Goal: Transaction & Acquisition: Purchase product/service

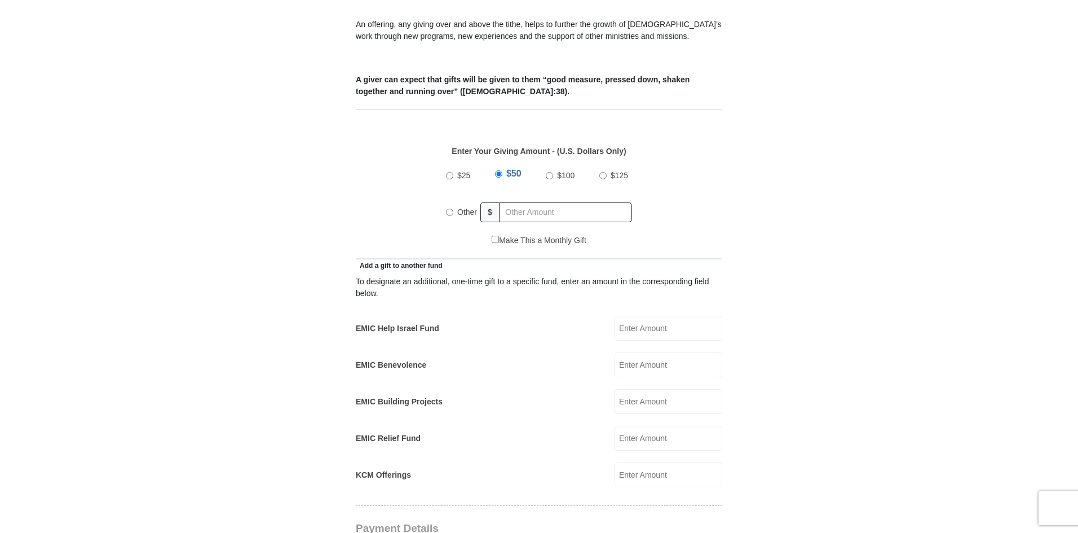
scroll to position [423, 0]
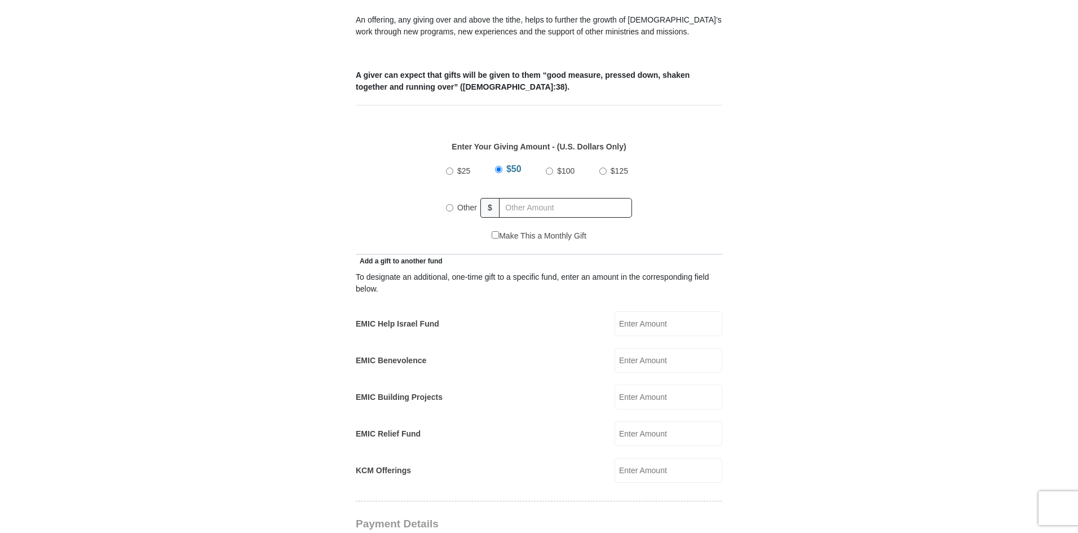
click at [632, 314] on input "EMIC Help Israel Fund" at bounding box center [668, 323] width 108 height 25
type input "230.00"
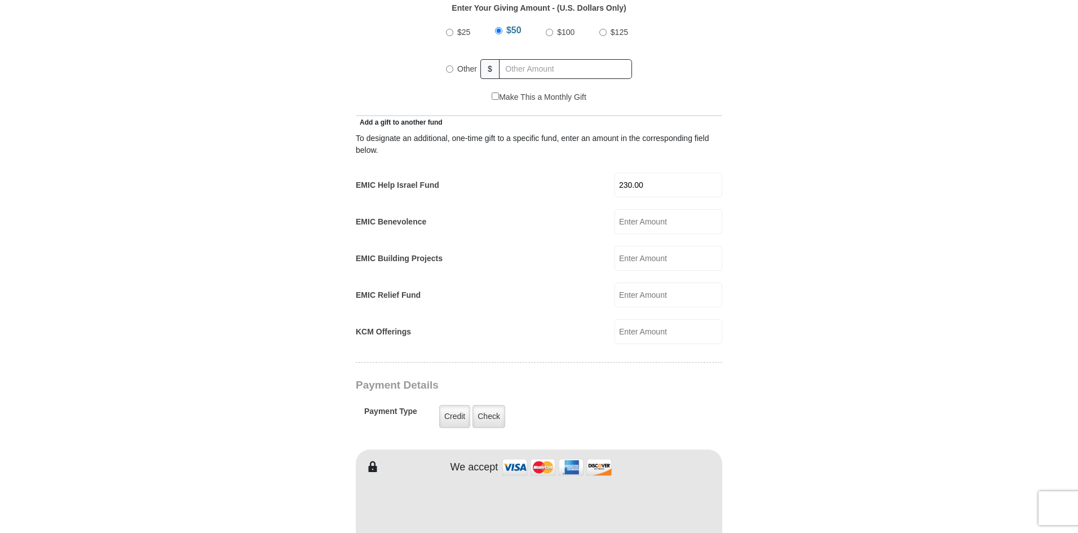
scroll to position [586, 0]
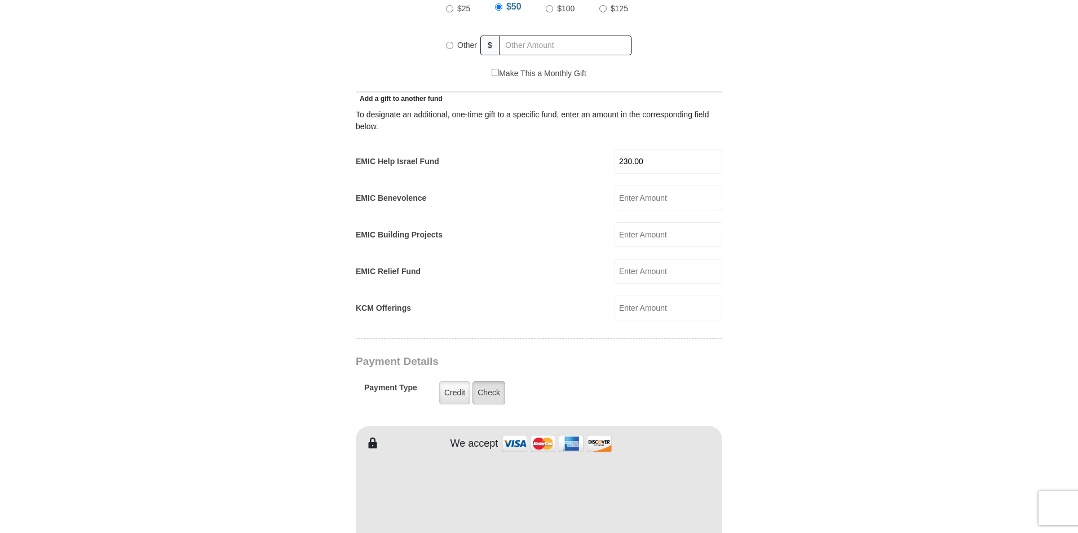
click at [491, 384] on label "Check" at bounding box center [488, 392] width 33 height 23
click at [0, 0] on input "Check" at bounding box center [0, 0] width 0 height 0
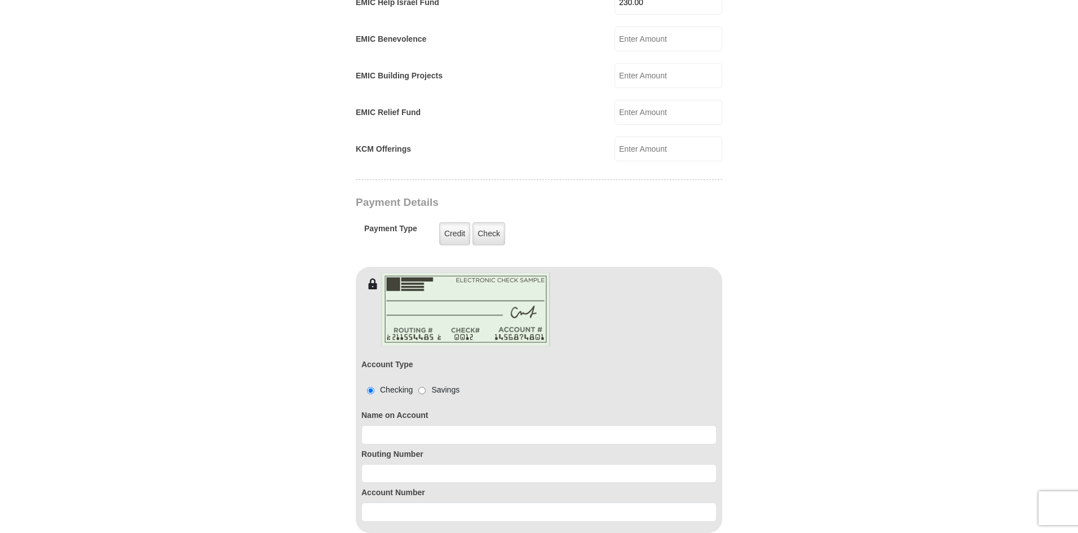
scroll to position [751, 0]
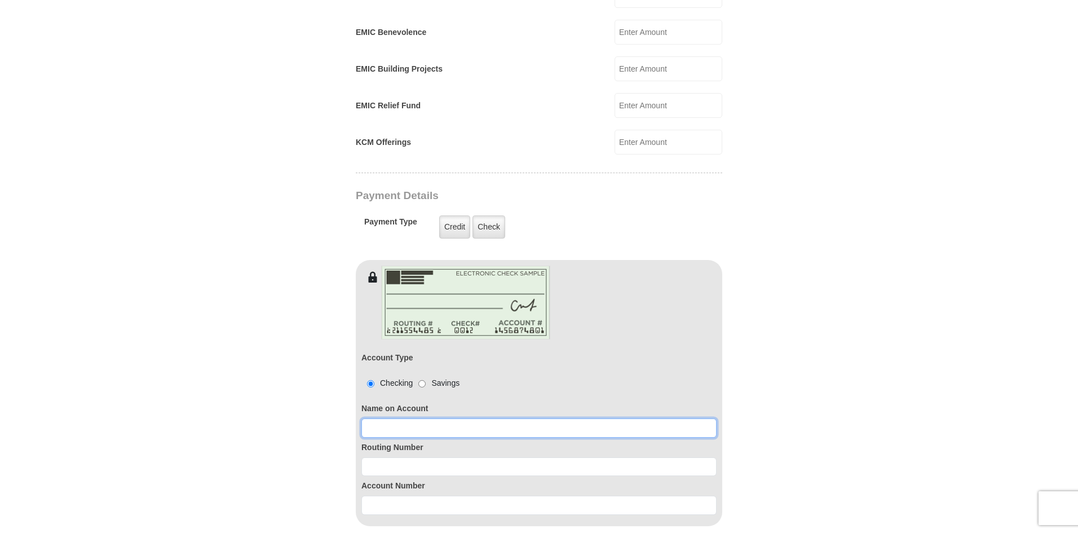
click at [400, 418] on input at bounding box center [538, 427] width 355 height 19
type input "[PERSON_NAME]"
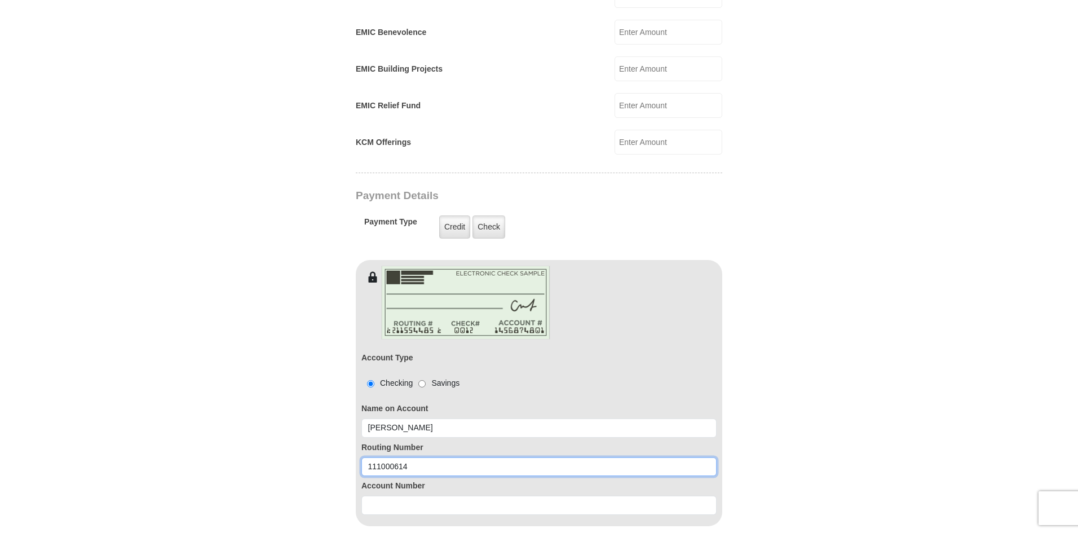
type input "111000614"
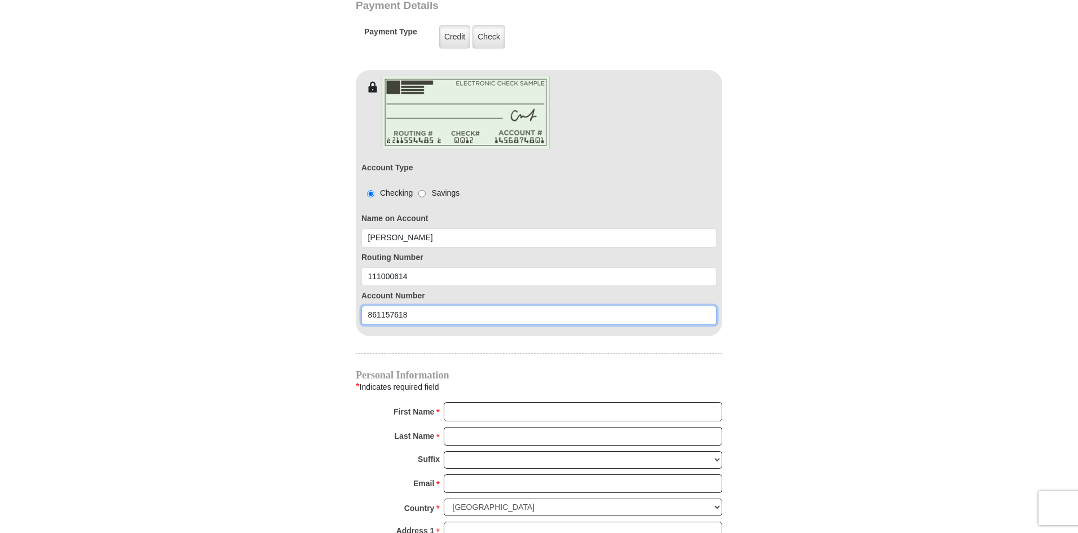
scroll to position [946, 0]
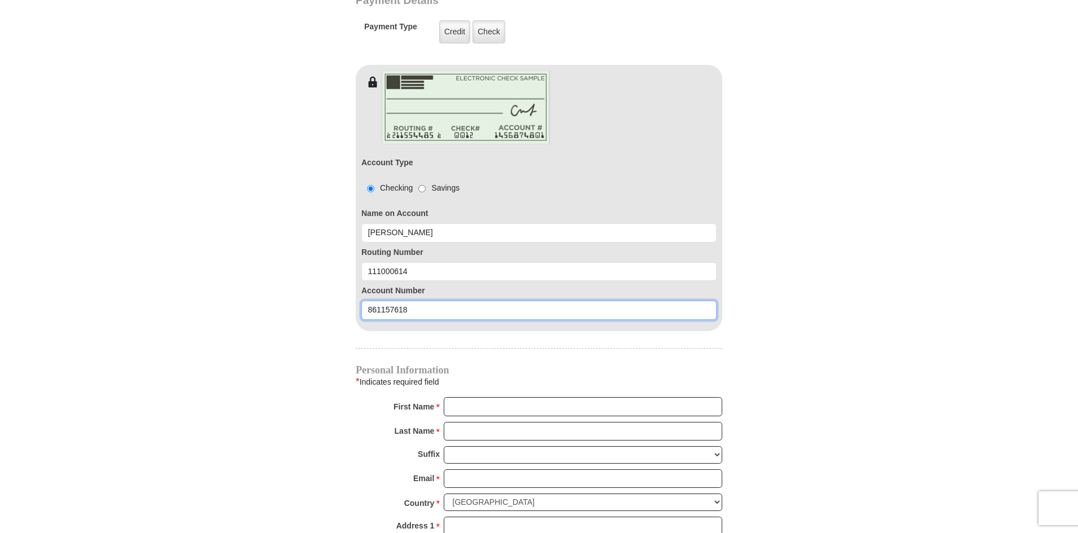
type input "861157618"
click at [454, 398] on input "First Name *" at bounding box center [583, 406] width 278 height 19
type input "[PERSON_NAME]"
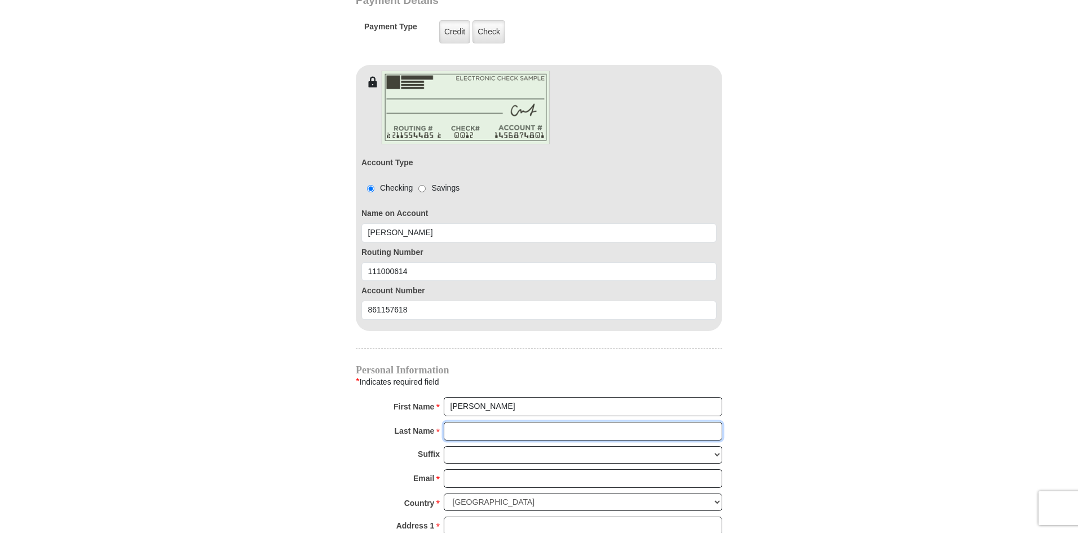
click at [458, 422] on input "Last Name *" at bounding box center [583, 431] width 278 height 19
type input "[PERSON_NAME]"
click at [472, 470] on input "Email *" at bounding box center [583, 478] width 278 height 19
type input "[PERSON_NAME][EMAIL_ADDRESS][PERSON_NAME][DOMAIN_NAME]"
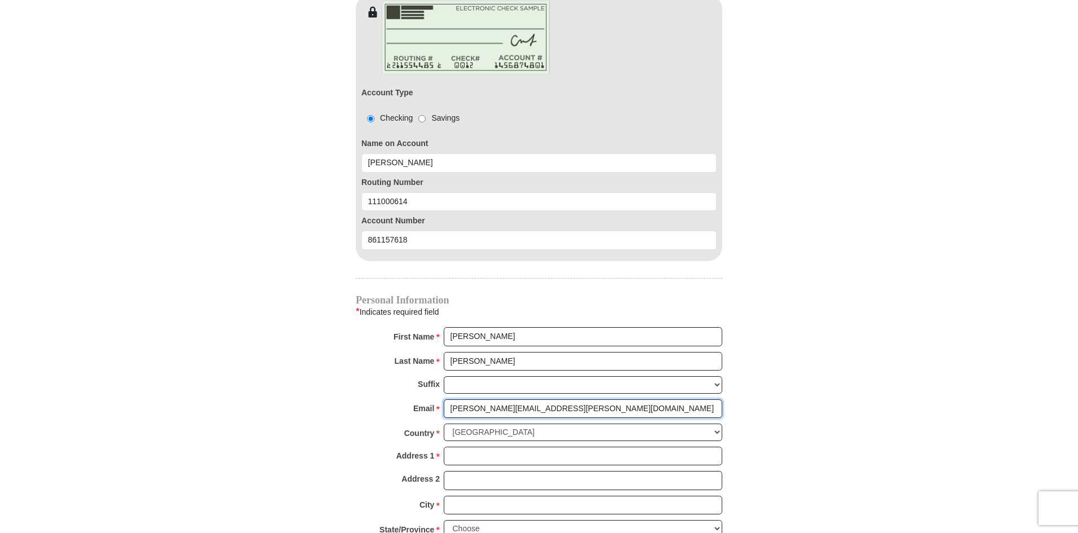
scroll to position [1055, 0]
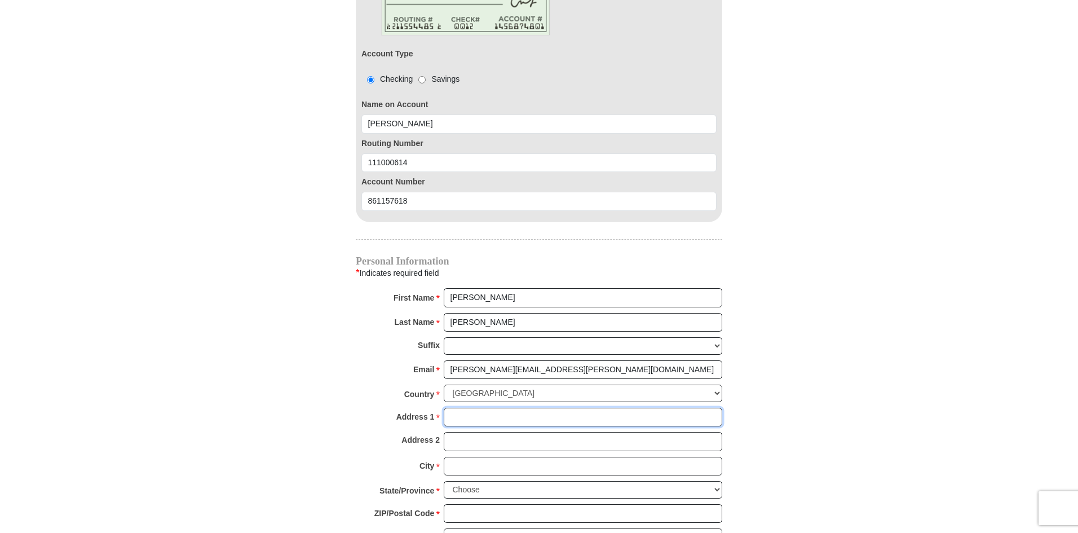
click at [468, 408] on input "Address 1 *" at bounding box center [583, 417] width 278 height 19
type input "[STREET_ADDRESS][PERSON_NAME]"
type input "[GEOGRAPHIC_DATA]"
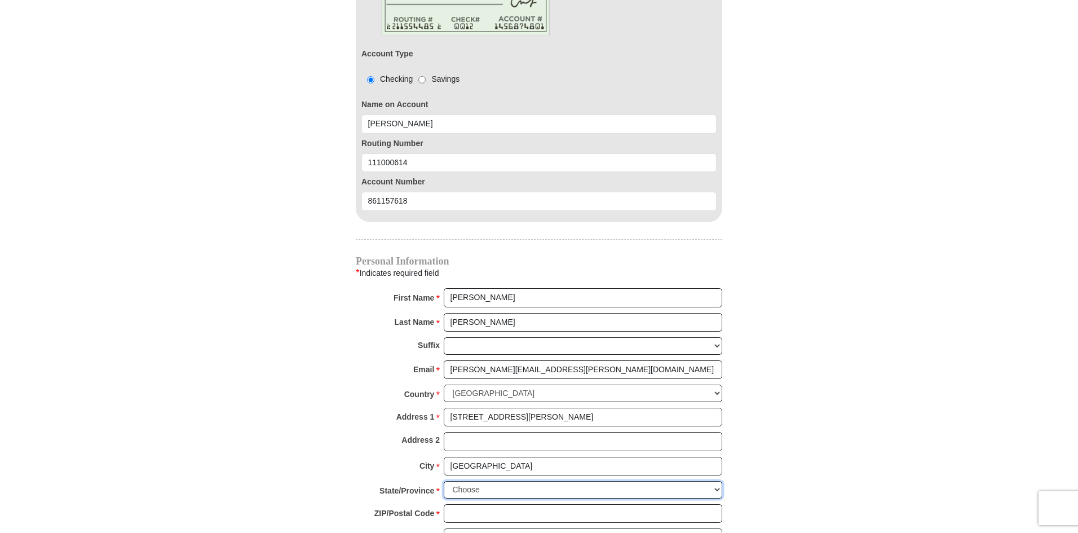
select select "[GEOGRAPHIC_DATA]"
type input "77071"
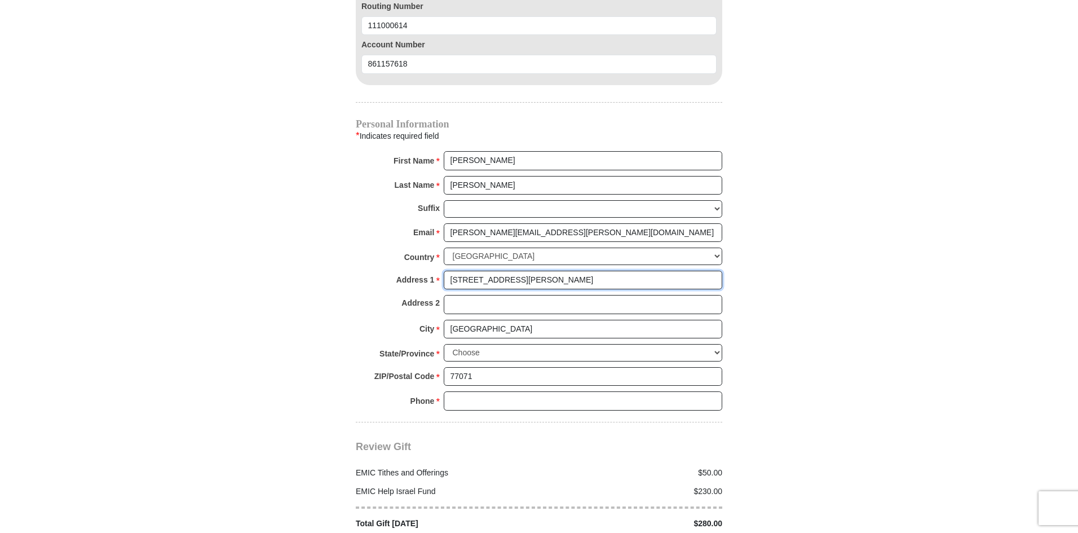
scroll to position [1206, 0]
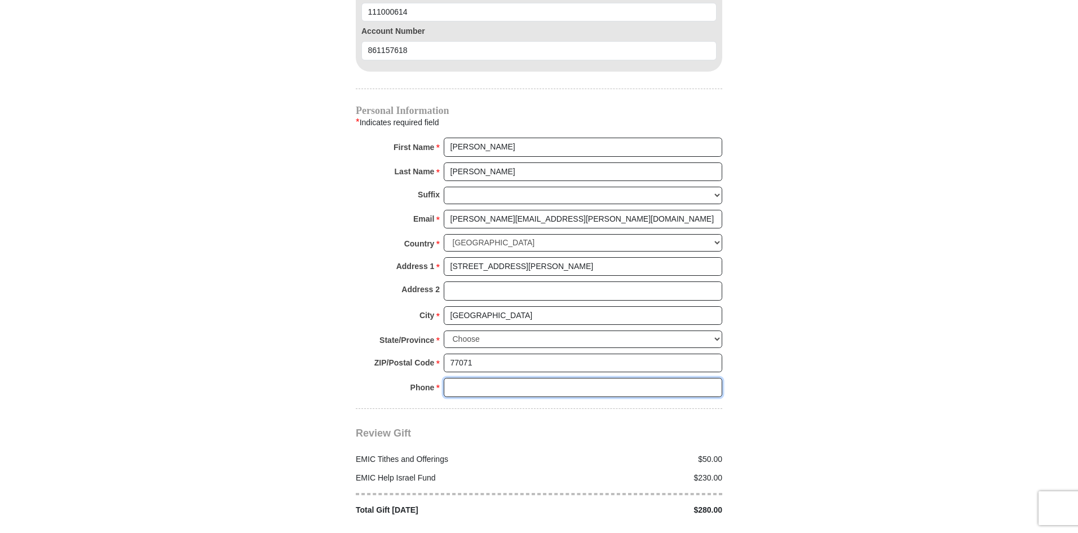
click at [446, 378] on input "Phone * *" at bounding box center [583, 387] width 278 height 19
type input "7132547683"
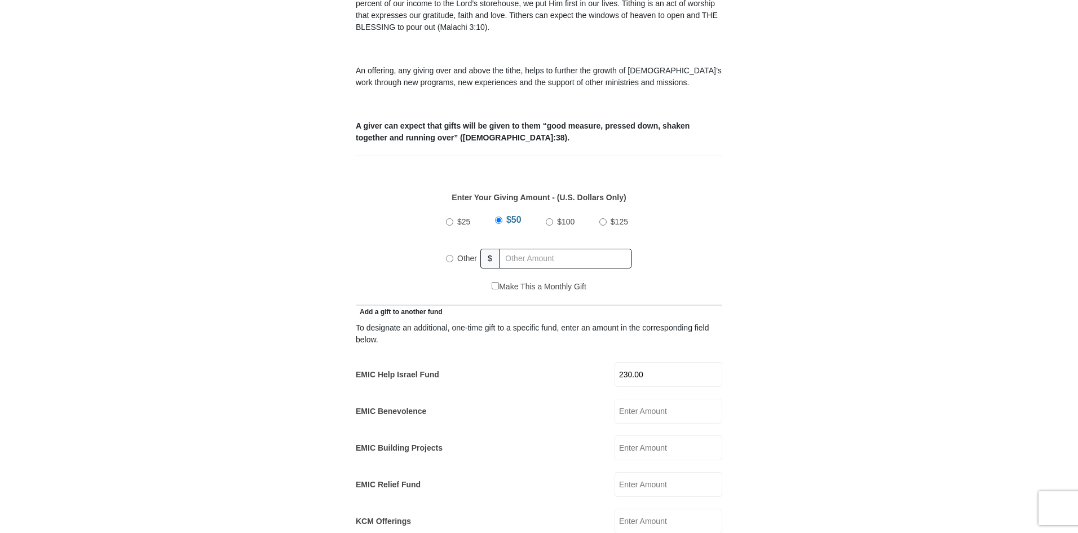
scroll to position [360, 0]
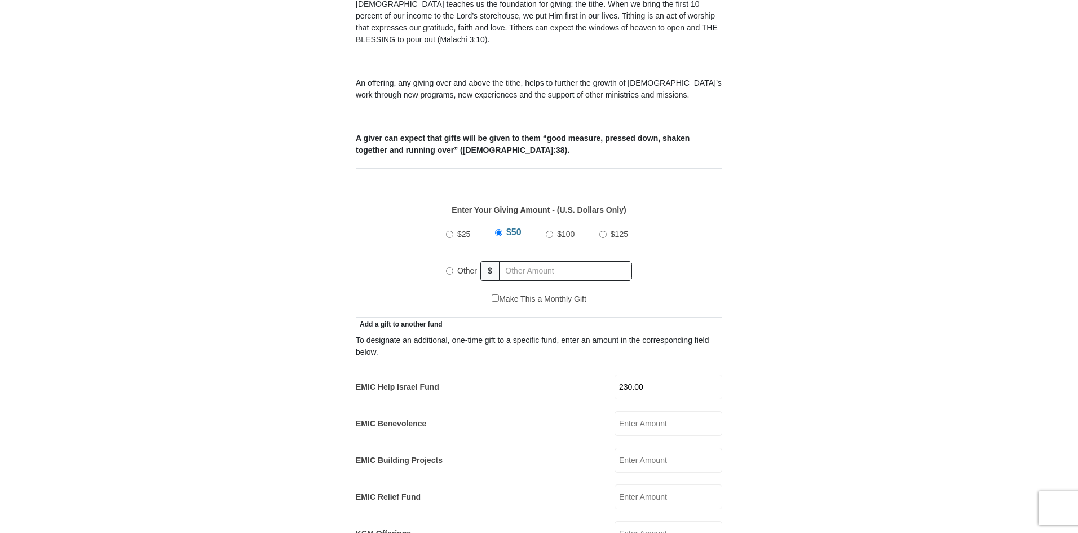
click at [497, 229] on input "$50" at bounding box center [498, 232] width 7 height 7
click at [448, 267] on input "Other" at bounding box center [449, 270] width 7 height 7
radio input "true"
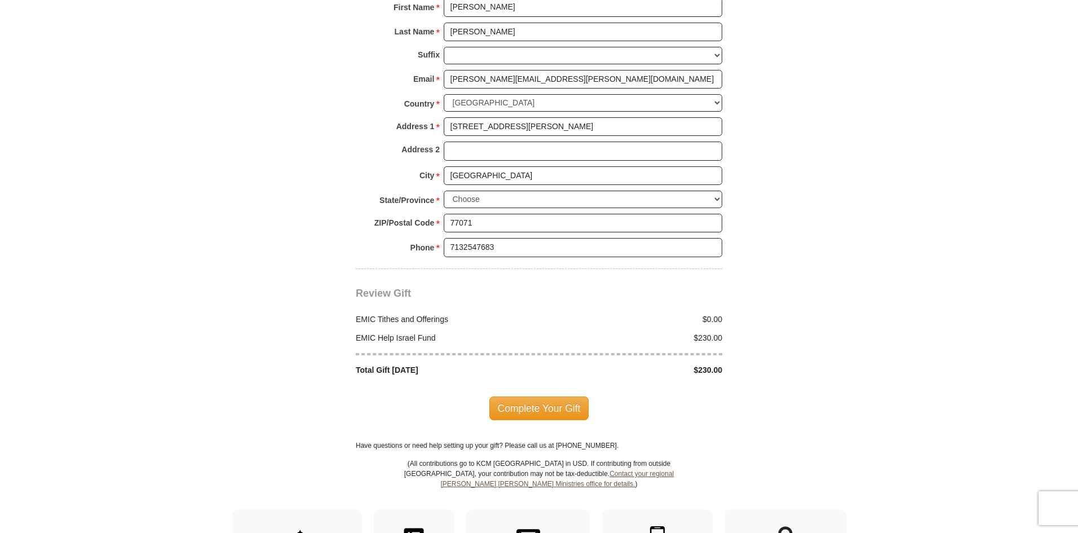
scroll to position [1350, 0]
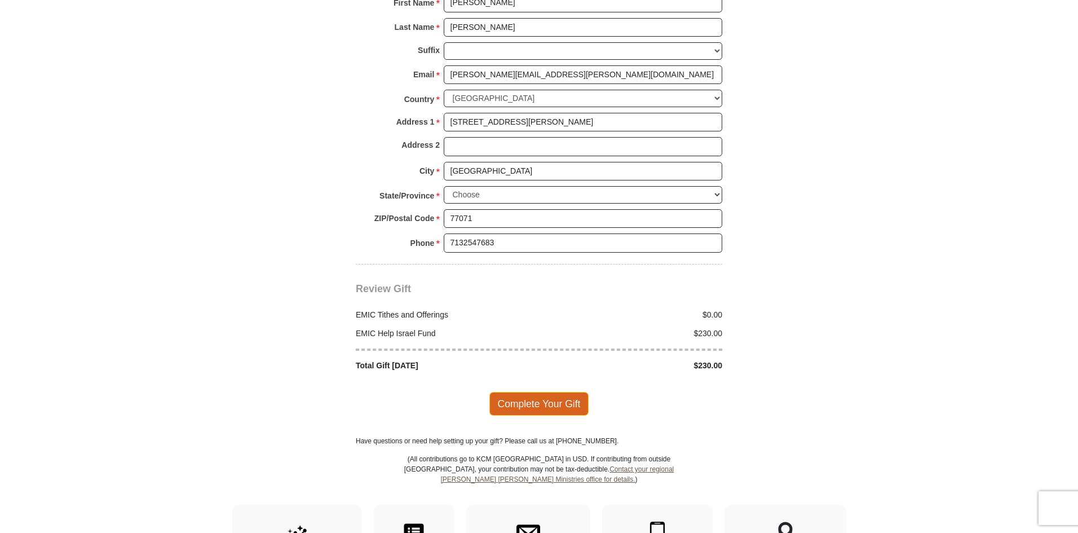
click at [545, 392] on span "Complete Your Gift" at bounding box center [539, 404] width 100 height 24
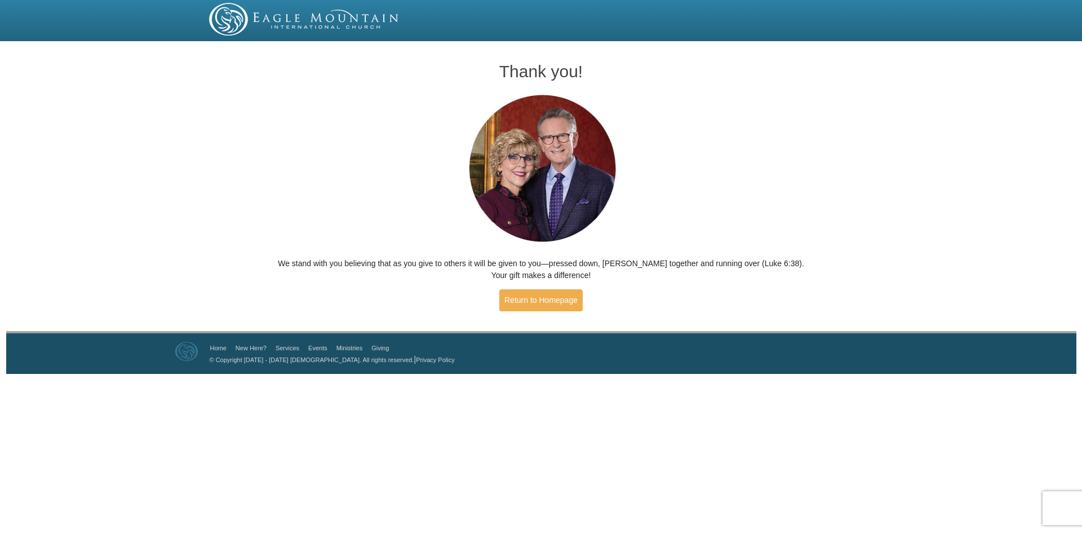
click at [664, 202] on div "Thank you! We stand with you believing that as you give to others it will be gi…" at bounding box center [541, 182] width 541 height 274
click at [519, 302] on link "Return to Homepage" at bounding box center [540, 300] width 83 height 22
